Goal: Task Accomplishment & Management: Complete application form

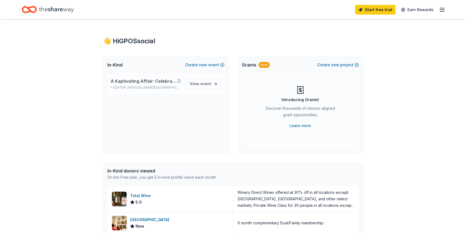
click at [141, 80] on span "A Kaptivating Affair: Celebrating 10 year of Impact & Service" at bounding box center [144, 81] width 66 height 7
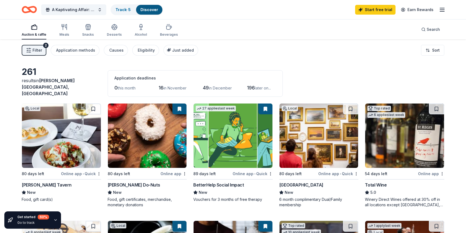
click at [330, 149] on img at bounding box center [318, 136] width 79 height 64
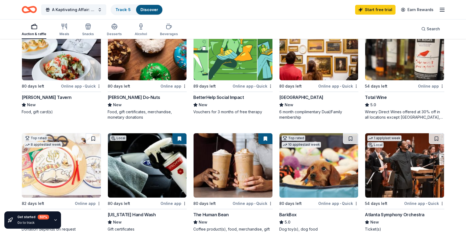
scroll to position [135, 0]
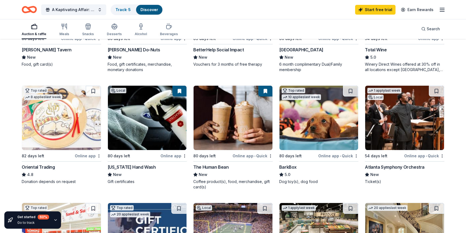
click at [154, 125] on img at bounding box center [147, 118] width 79 height 64
click at [413, 127] on img at bounding box center [404, 118] width 79 height 64
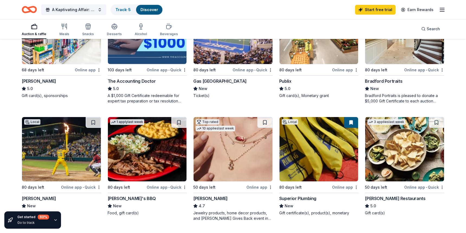
scroll to position [337, 0]
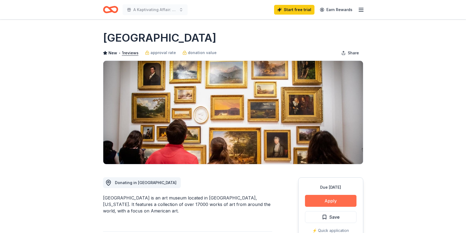
scroll to position [54, 0]
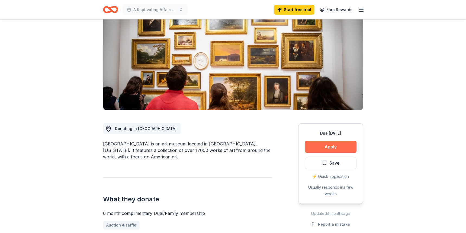
click at [343, 146] on button "Apply" at bounding box center [330, 147] width 51 height 12
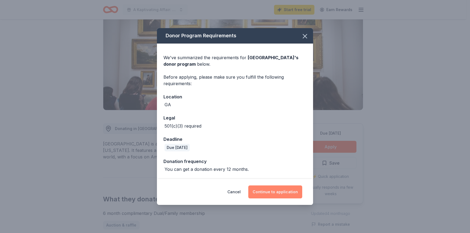
click at [277, 191] on button "Continue to application" at bounding box center [275, 192] width 54 height 13
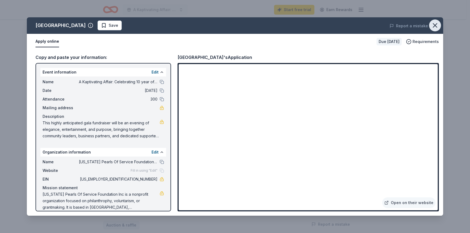
click at [435, 26] on icon "button" at bounding box center [435, 26] width 4 height 4
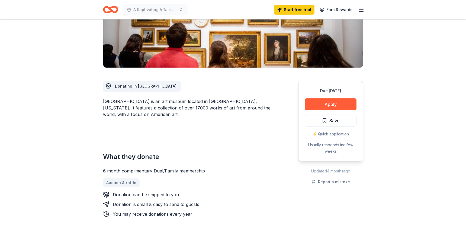
scroll to position [108, 0]
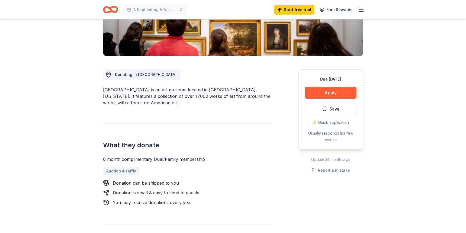
drag, startPoint x: 144, startPoint y: 89, endPoint x: 127, endPoint y: 88, distance: 16.3
click at [127, 88] on div "High Museum of Art is an art museum located in Atlanta, Georgia. It features a …" at bounding box center [187, 97] width 169 height 20
drag, startPoint x: 100, startPoint y: 90, endPoint x: 133, endPoint y: 91, distance: 32.8
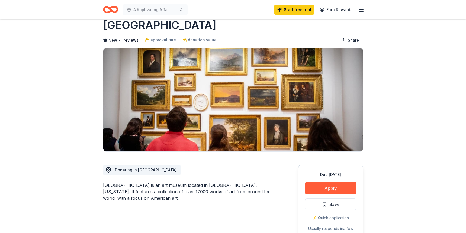
scroll to position [0, 0]
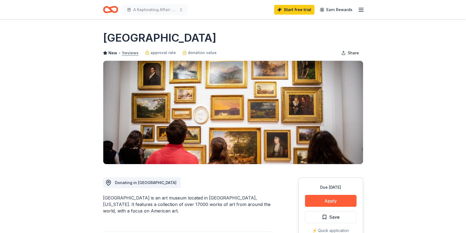
click at [128, 54] on button "1 reviews" at bounding box center [130, 53] width 17 height 7
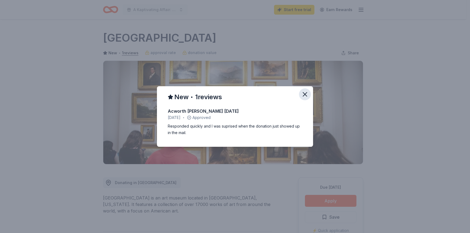
click at [308, 94] on icon "button" at bounding box center [305, 95] width 8 height 8
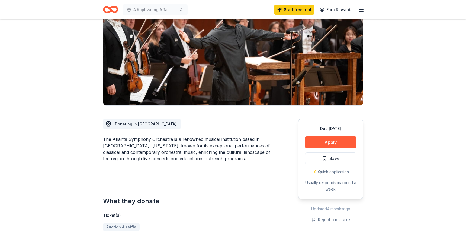
scroll to position [54, 0]
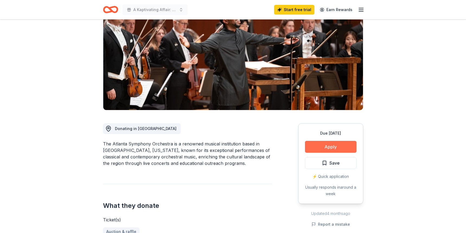
click at [320, 148] on button "Apply" at bounding box center [330, 147] width 51 height 12
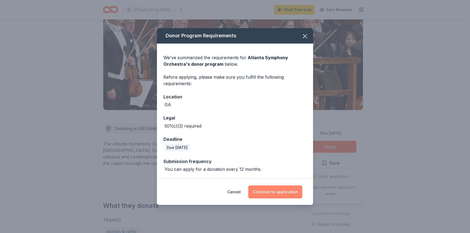
click at [267, 192] on button "Continue to application" at bounding box center [275, 192] width 54 height 13
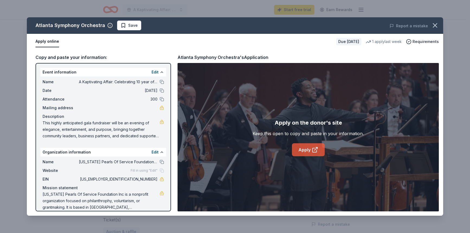
click at [312, 150] on icon at bounding box center [315, 150] width 7 height 7
click at [435, 25] on icon "button" at bounding box center [435, 26] width 4 height 4
